Goal: Task Accomplishment & Management: Use online tool/utility

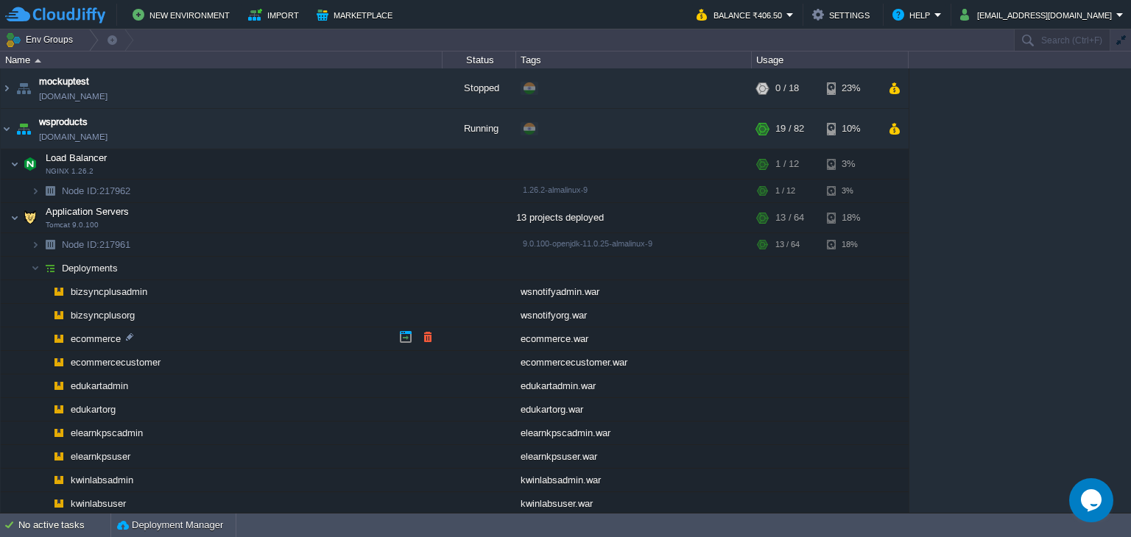
scroll to position [91, 0]
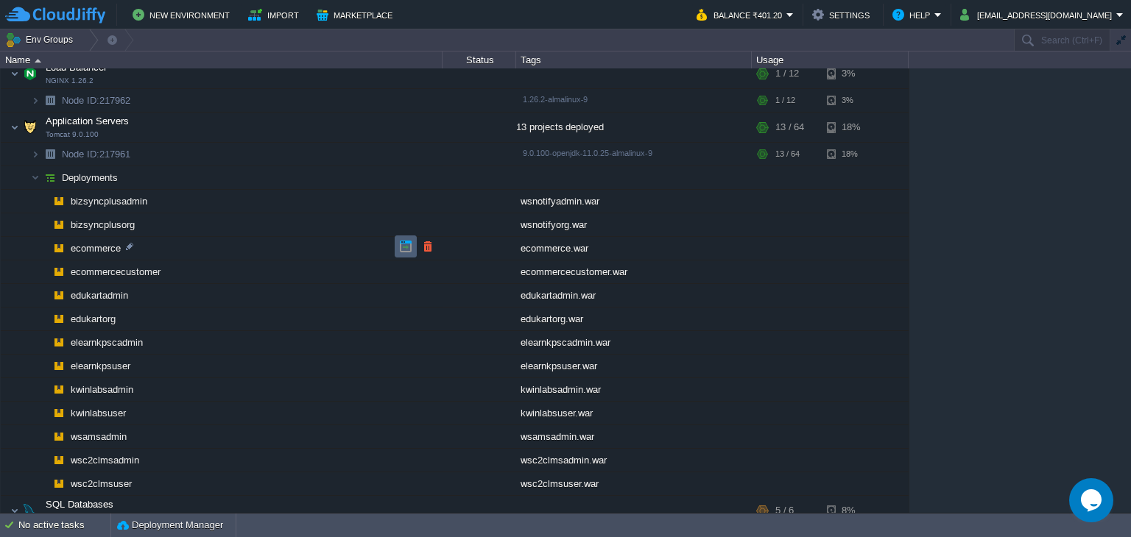
click at [400, 246] on button "button" at bounding box center [405, 246] width 13 height 13
click at [377, 182] on button "button" at bounding box center [383, 176] width 13 height 13
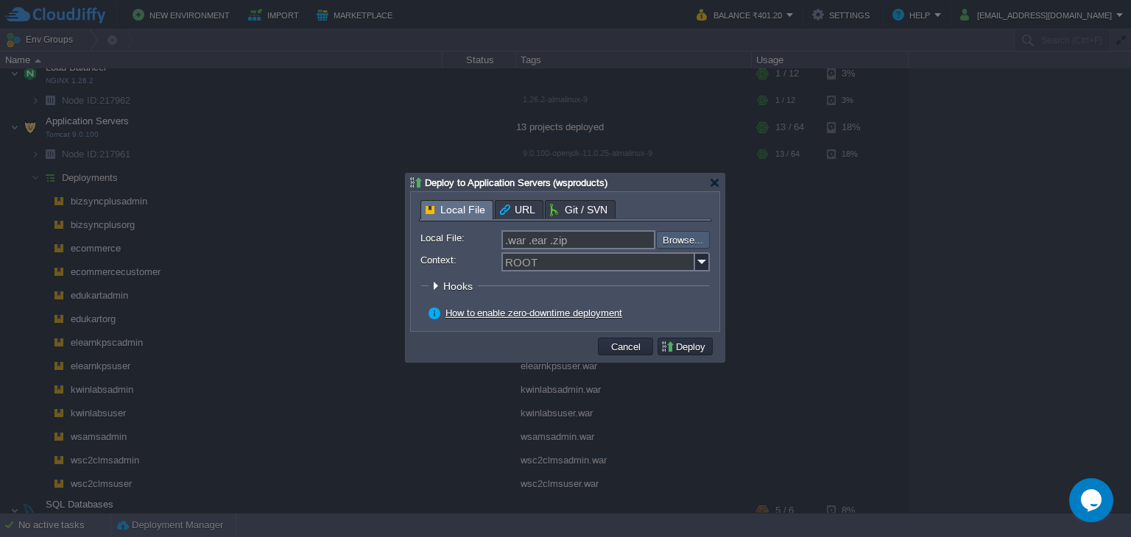
click at [679, 244] on input "file" at bounding box center [616, 240] width 186 height 18
type input "C:\fakepath\ecommerce.war"
type input "ecommerce.war"
click at [701, 267] on img at bounding box center [702, 261] width 15 height 19
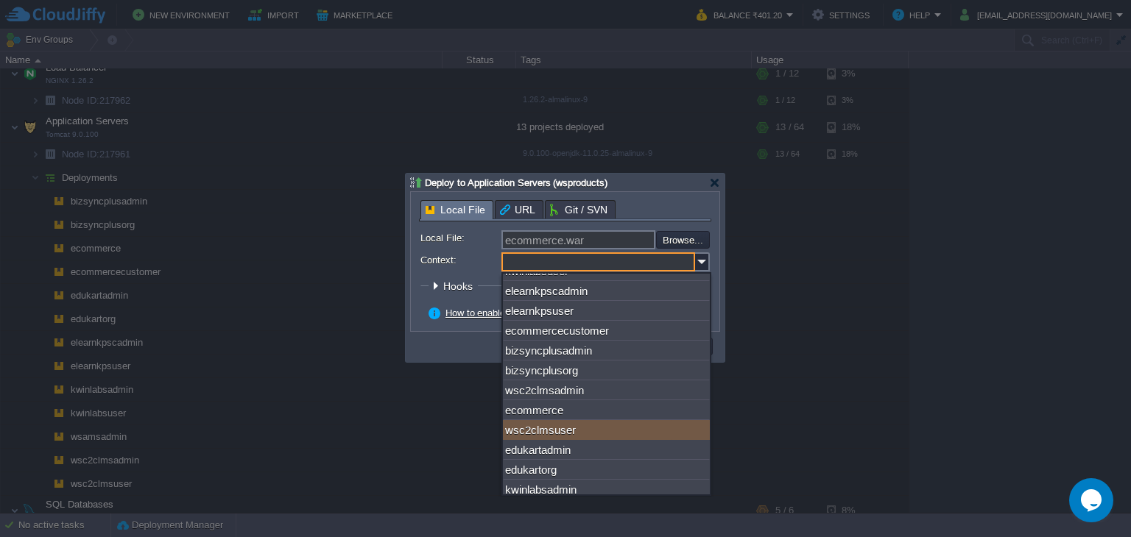
scroll to position [47, 0]
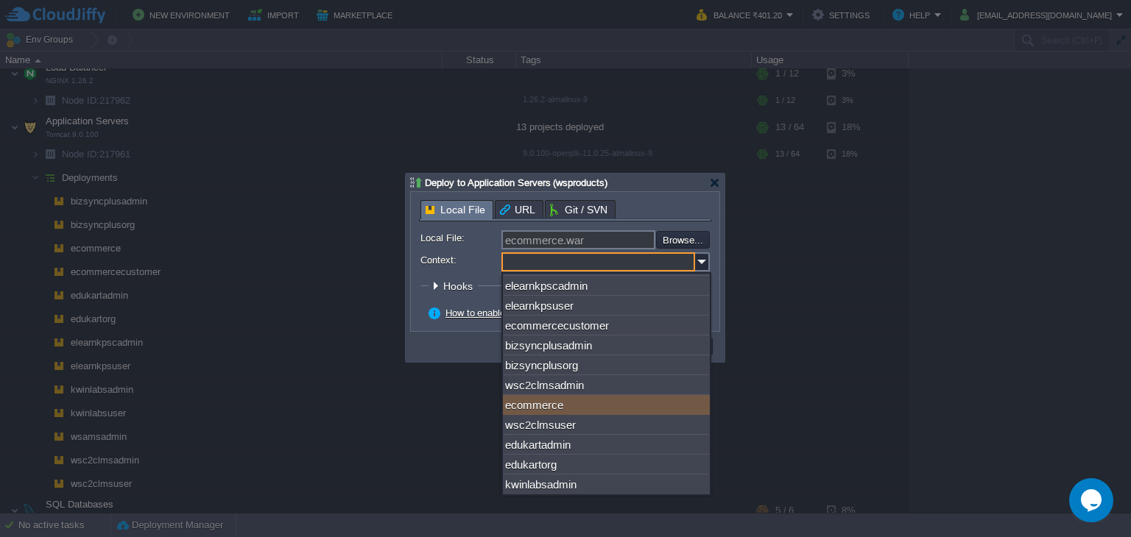
click at [594, 404] on div "ecommerce" at bounding box center [606, 405] width 207 height 20
type input "ecommerce"
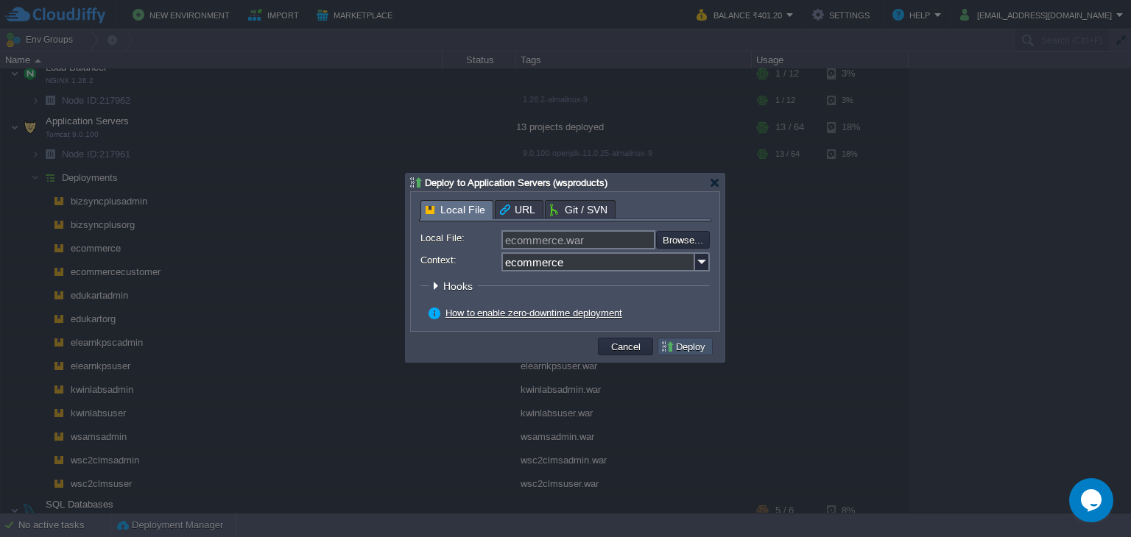
click at [676, 349] on button "Deploy" at bounding box center [684, 346] width 49 height 13
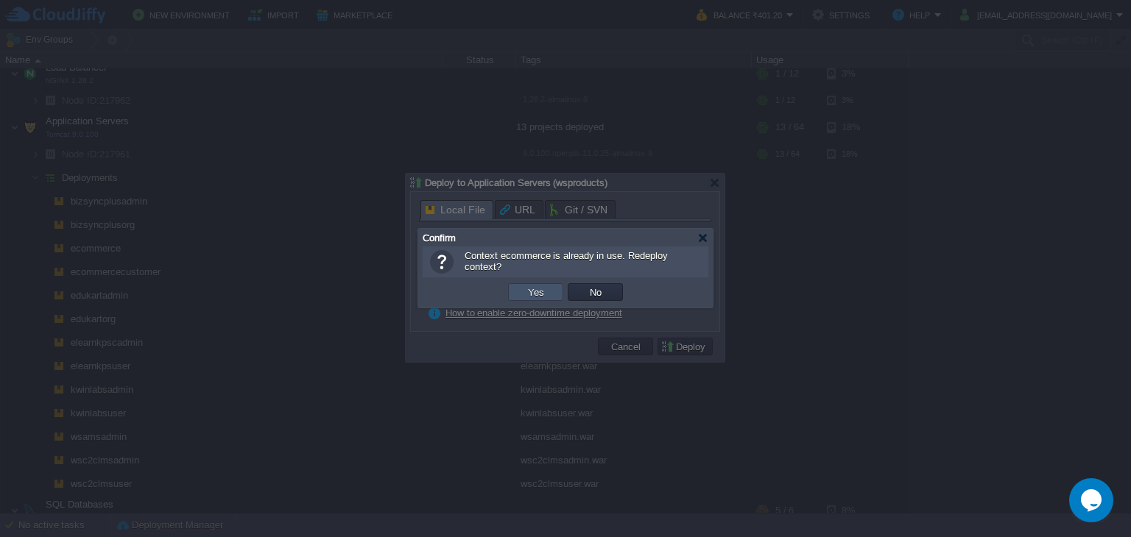
click at [529, 298] on button "Yes" at bounding box center [535, 292] width 25 height 13
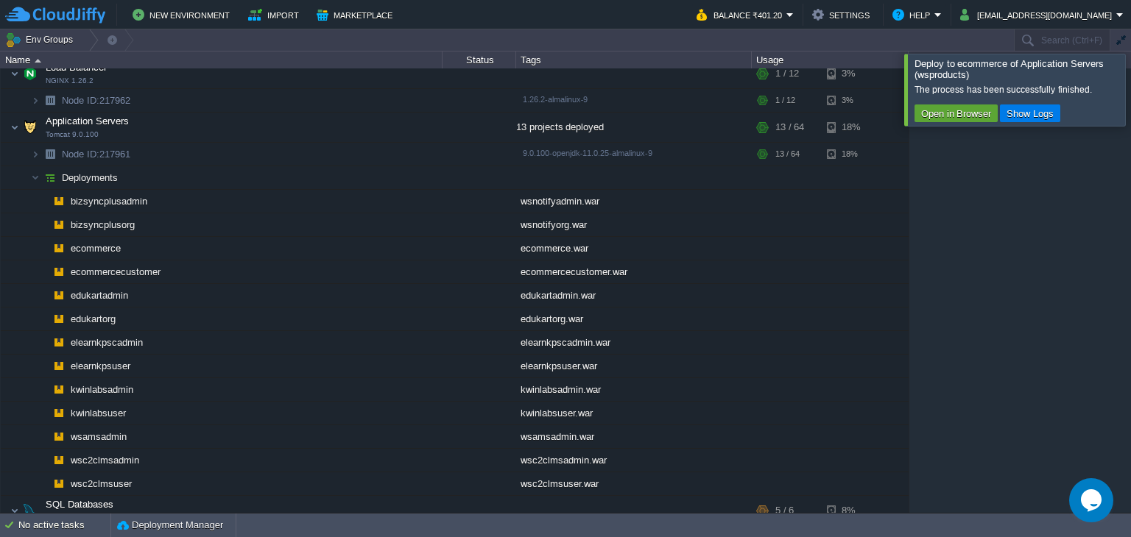
click at [1130, 86] on div at bounding box center [1148, 89] width 0 height 71
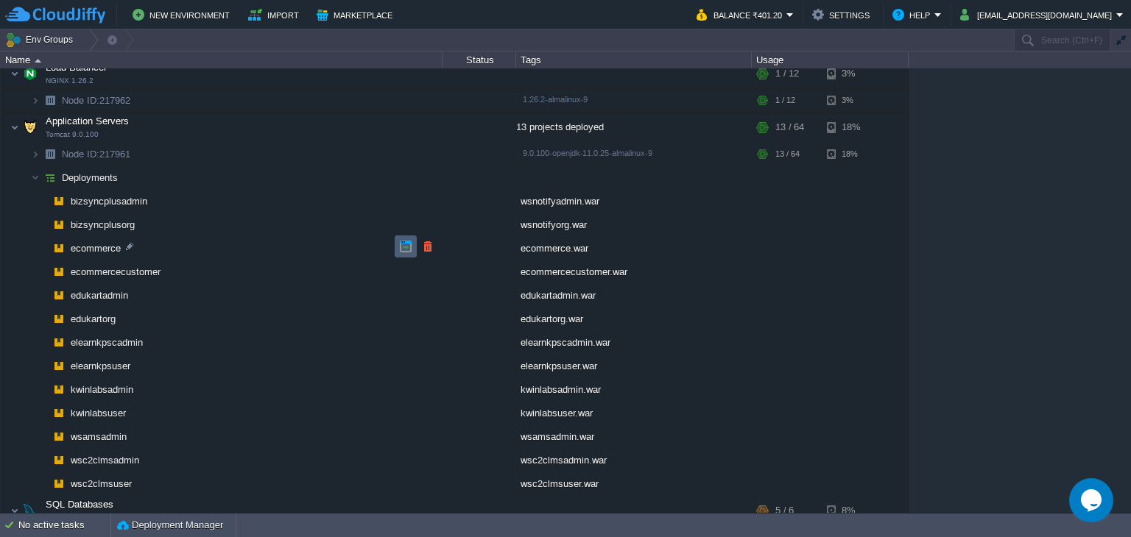
click at [402, 247] on button "button" at bounding box center [405, 246] width 13 height 13
click at [404, 245] on button "button" at bounding box center [405, 246] width 13 height 13
